Goal: Information Seeking & Learning: Learn about a topic

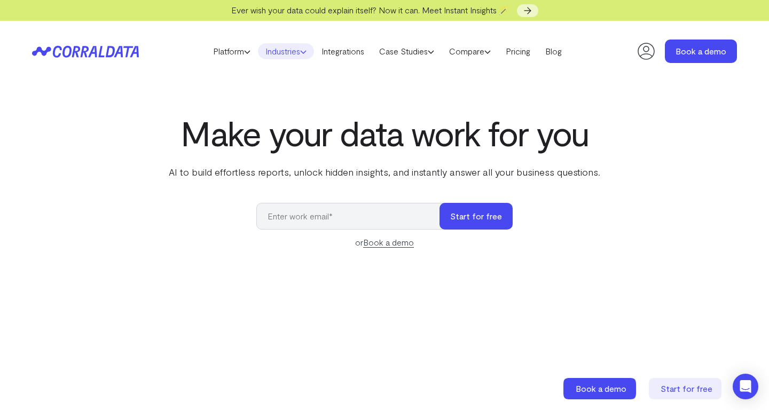
click at [287, 55] on link "Industries" at bounding box center [286, 51] width 56 height 16
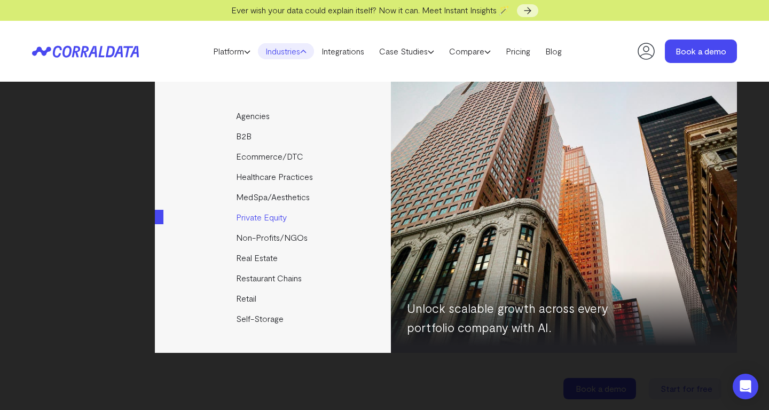
click at [257, 218] on link "Private Equity" at bounding box center [274, 217] width 238 height 20
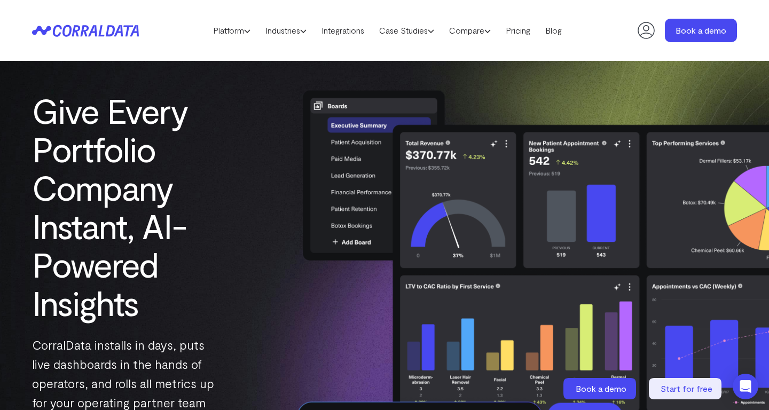
click at [297, 284] on img at bounding box center [526, 261] width 486 height 368
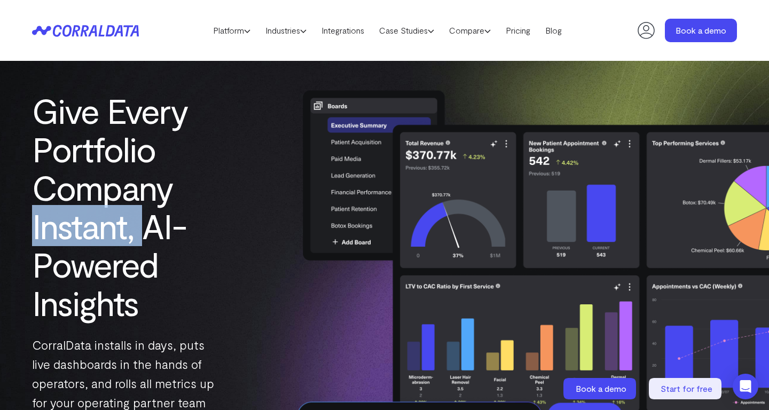
drag, startPoint x: 147, startPoint y: 232, endPoint x: 26, endPoint y: 231, distance: 121.2
click at [26, 231] on div "Give Every Portfolio Company Instant, AI-Powered Insights CorralData installs i…" at bounding box center [134, 261] width 269 height 340
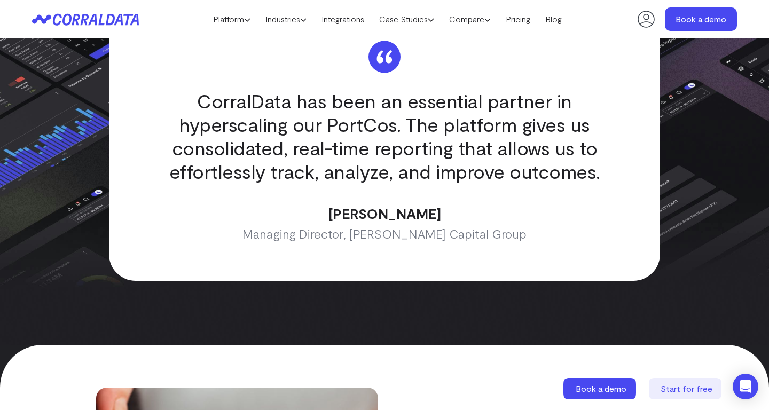
scroll to position [2394, 0]
